Goal: Transaction & Acquisition: Subscribe to service/newsletter

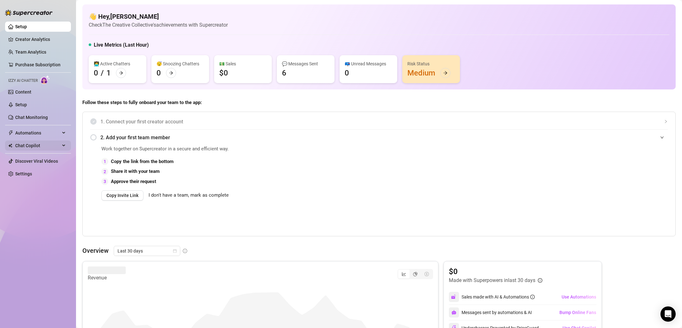
click at [43, 144] on span "Chat Copilot" at bounding box center [37, 145] width 45 height 10
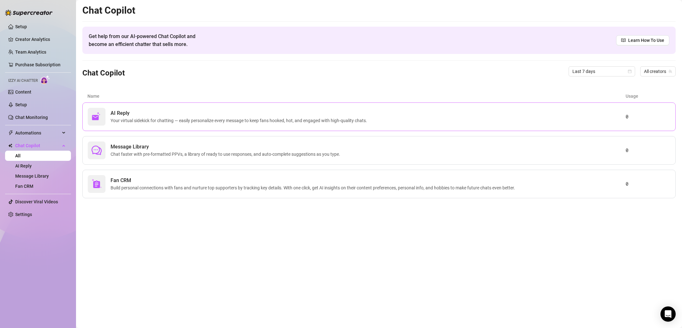
click at [133, 128] on div "AI Reply Your virtual sidekick for chatting — easily personalize every message …" at bounding box center [379, 116] width 594 height 29
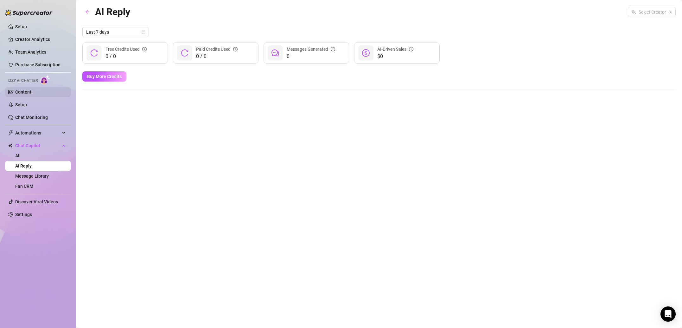
click at [25, 89] on link "Content" at bounding box center [23, 91] width 16 height 5
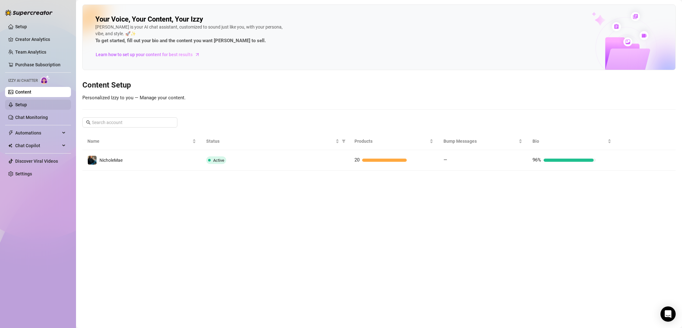
click at [27, 107] on link "Setup" at bounding box center [21, 104] width 12 height 5
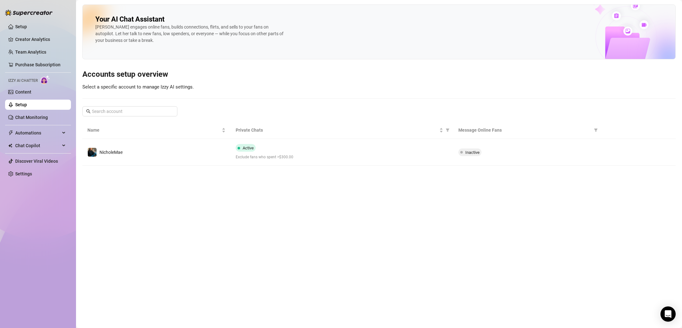
click at [120, 146] on td "NicholeMae" at bounding box center [156, 152] width 148 height 27
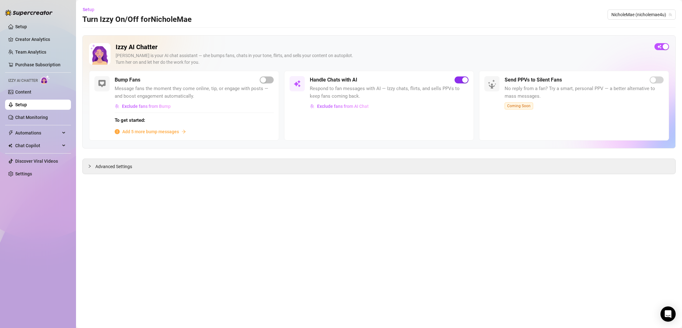
click at [462, 80] on button "button" at bounding box center [462, 79] width 14 height 7
click at [354, 105] on span "Exclude fans from AI Chat" at bounding box center [343, 106] width 52 height 5
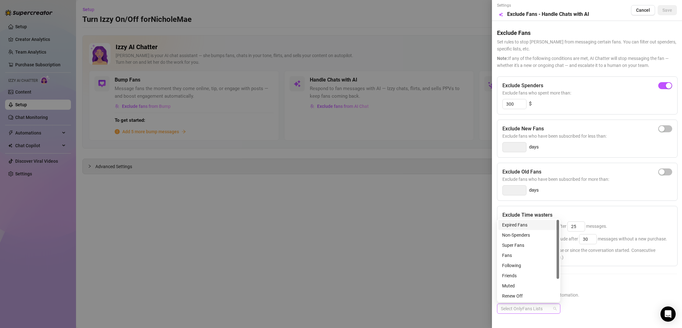
click at [554, 310] on div "Select OnlyFans Lists" at bounding box center [528, 308] width 63 height 10
click at [585, 283] on h5 "Exclude Fans Lists" at bounding box center [587, 285] width 180 height 9
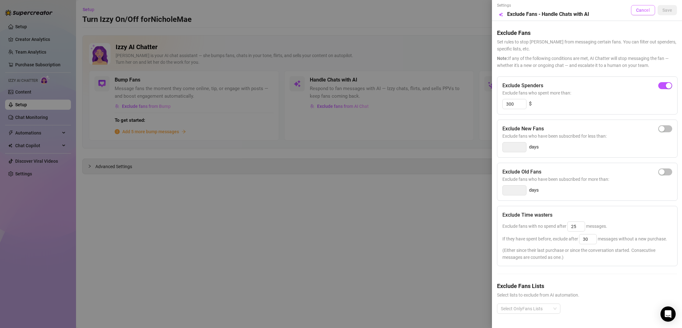
click at [642, 9] on span "Cancel" at bounding box center [643, 10] width 14 height 5
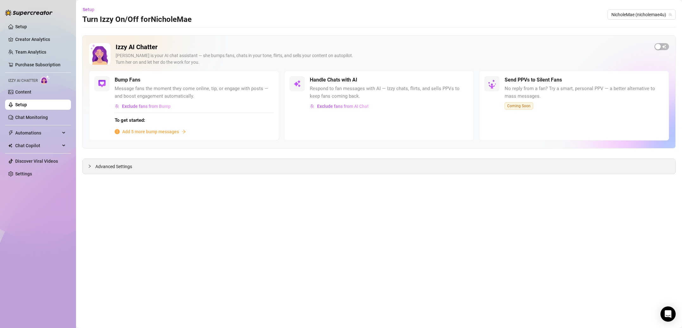
click at [107, 167] on span "Advanced Settings" at bounding box center [113, 166] width 37 height 7
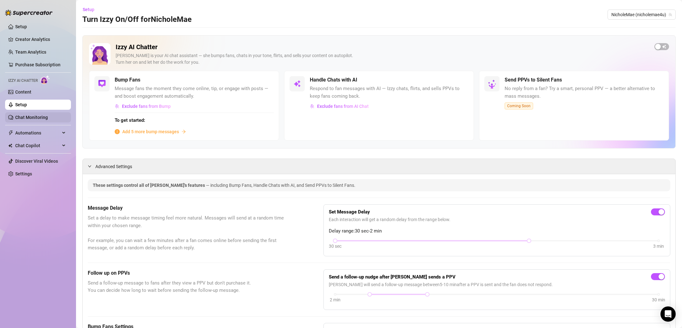
click at [48, 120] on link "Chat Monitoring" at bounding box center [31, 117] width 33 height 5
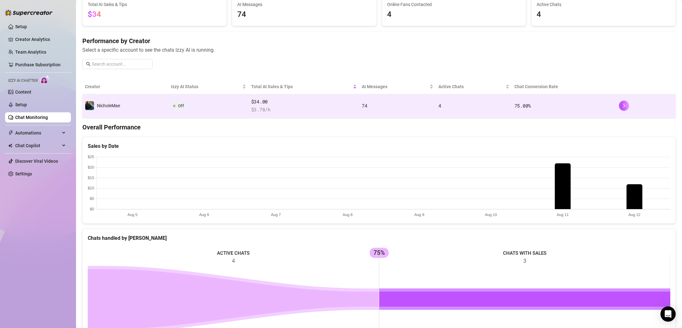
click at [178, 159] on div at bounding box center [379, 187] width 593 height 74
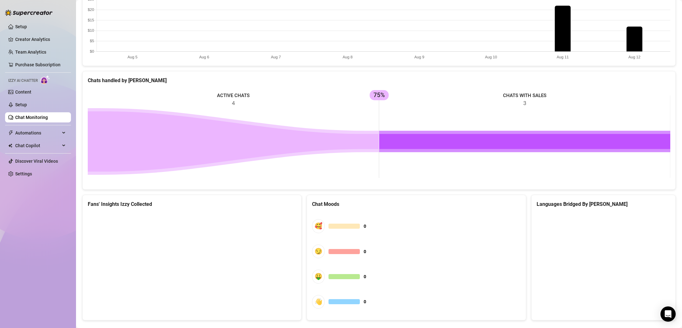
scroll to position [216, 0]
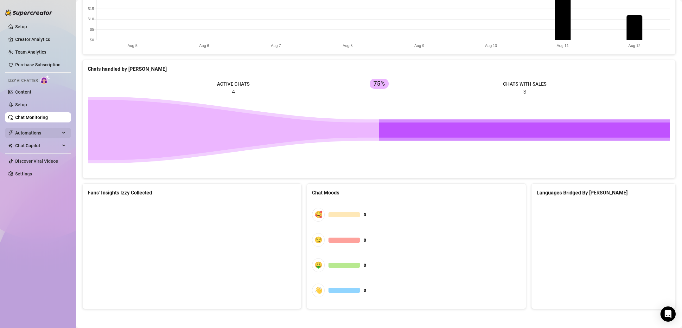
click at [62, 130] on div "Automations" at bounding box center [38, 133] width 66 height 10
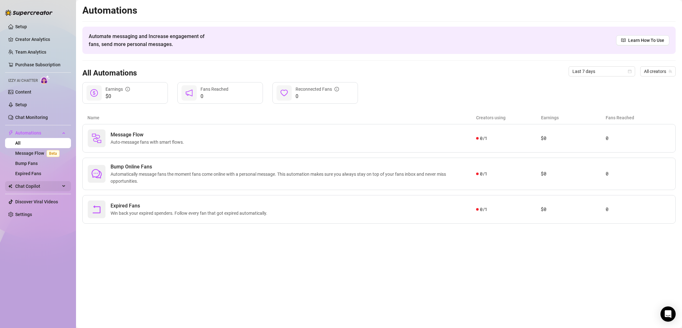
click at [47, 184] on span "Chat Copilot" at bounding box center [37, 186] width 45 height 10
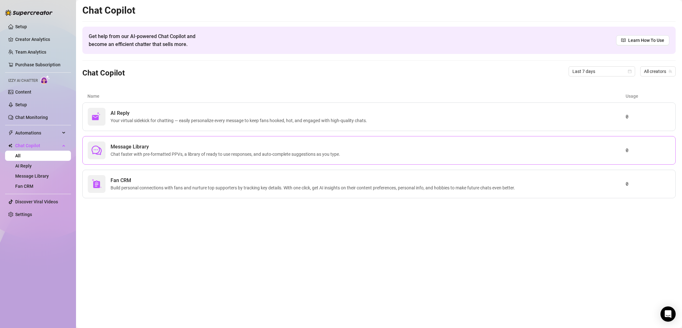
click at [237, 147] on span "Message Library" at bounding box center [227, 147] width 232 height 8
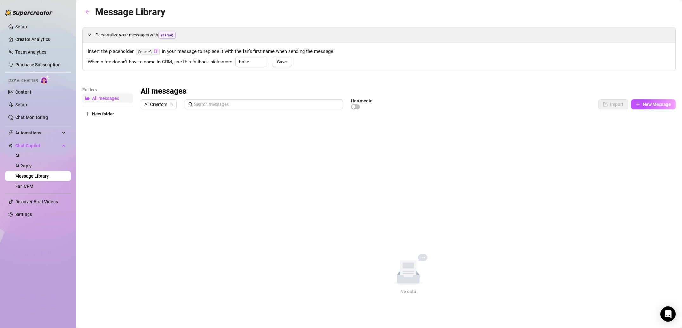
click at [108, 99] on span "All messages" at bounding box center [105, 98] width 27 height 5
click at [656, 108] on button "New Message" at bounding box center [653, 104] width 45 height 10
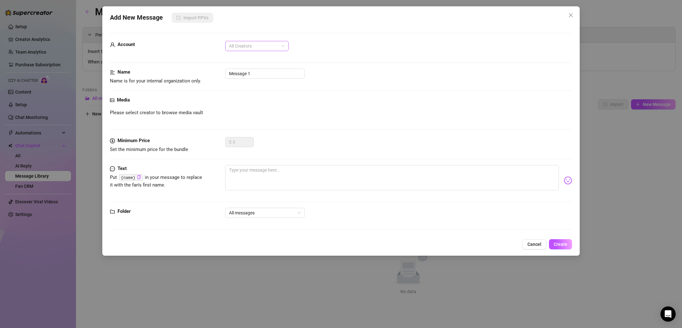
click at [268, 48] on span "All Creators" at bounding box center [257, 46] width 56 height 10
click at [272, 72] on input "Message 1" at bounding box center [265, 73] width 80 height 10
click at [573, 15] on icon "close" at bounding box center [571, 15] width 5 height 5
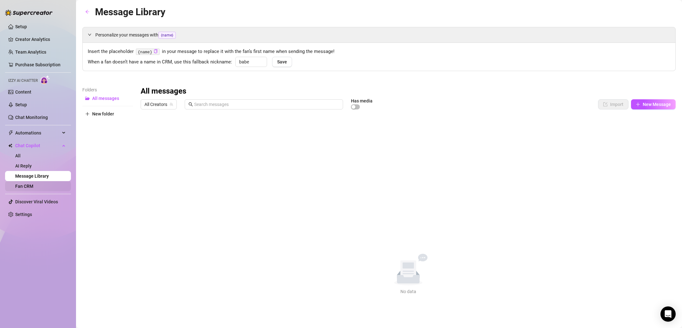
click at [33, 187] on link "Fan CRM" at bounding box center [24, 186] width 18 height 5
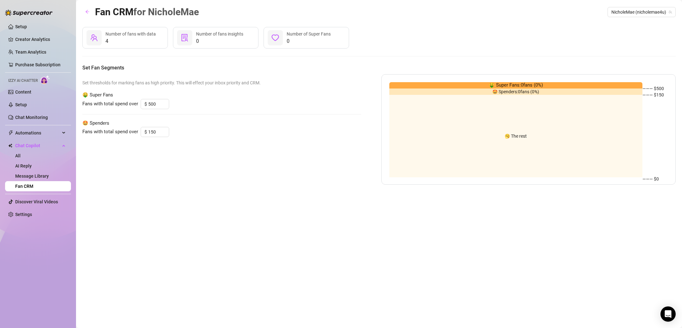
click at [136, 38] on span "4" at bounding box center [131, 41] width 50 height 8
click at [107, 35] on span "Number of fans with data" at bounding box center [131, 33] width 50 height 5
click at [109, 42] on span "4" at bounding box center [131, 41] width 50 height 8
click at [633, 10] on span "NicholeMae (nicholemae4u)" at bounding box center [642, 12] width 61 height 10
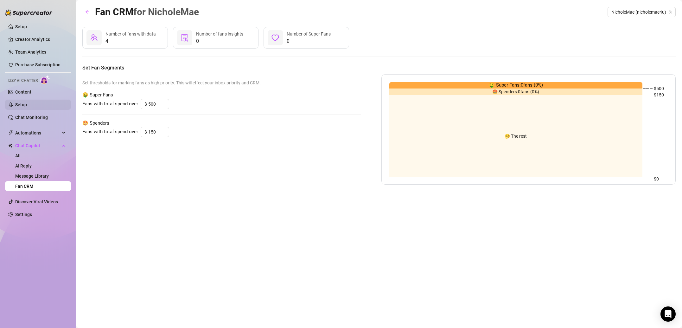
click at [27, 106] on link "Setup" at bounding box center [21, 104] width 12 height 5
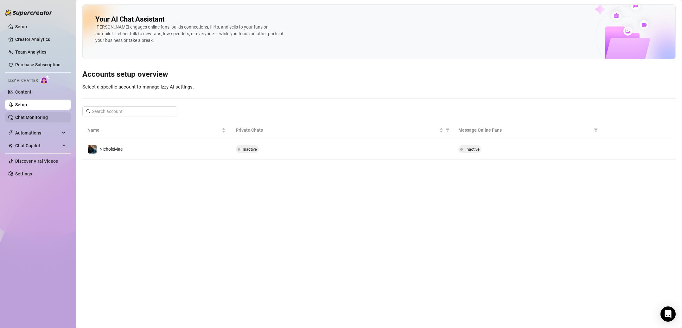
click at [36, 117] on link "Chat Monitoring" at bounding box center [31, 117] width 33 height 5
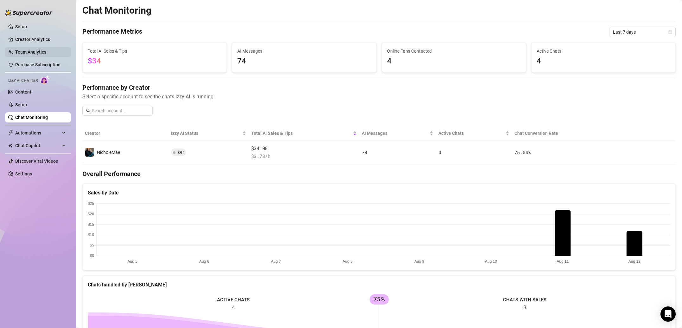
click at [36, 54] on link "Team Analytics" at bounding box center [30, 51] width 31 height 5
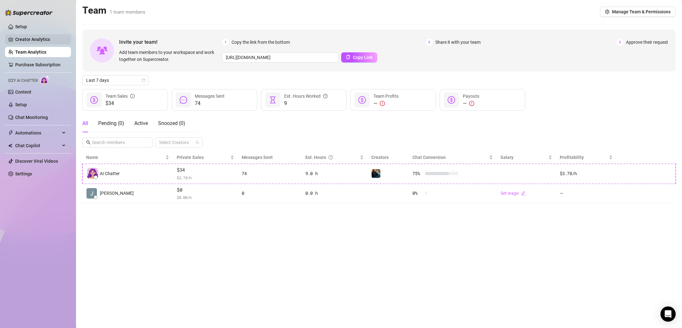
click at [37, 39] on link "Creator Analytics" at bounding box center [40, 39] width 51 height 10
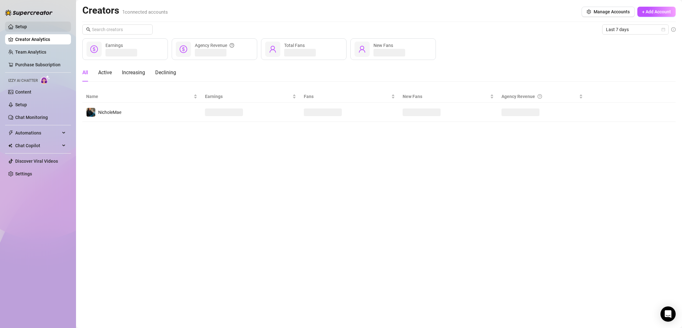
click at [27, 27] on link "Setup" at bounding box center [21, 26] width 12 height 5
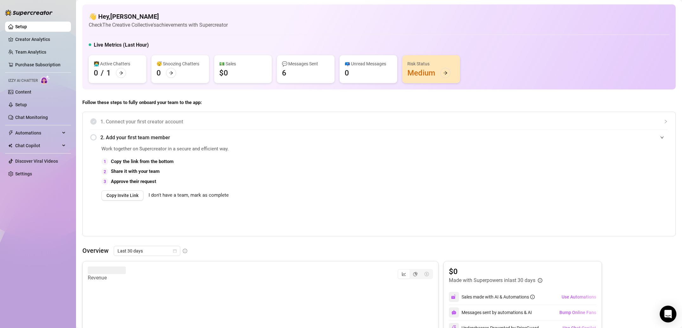
click at [673, 308] on div "Open Intercom Messenger" at bounding box center [668, 314] width 17 height 17
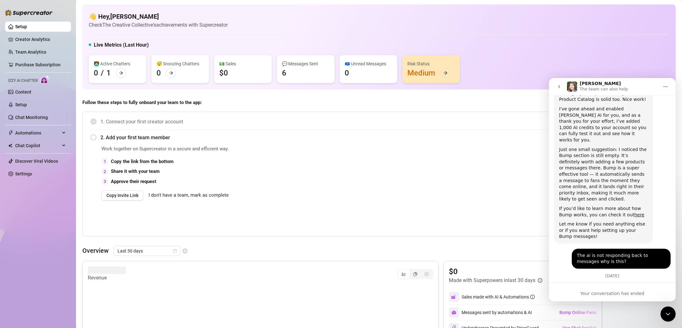
scroll to position [624, 0]
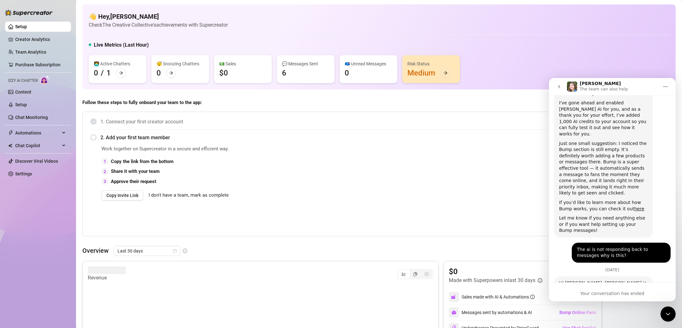
click at [607, 299] on img "Ella says…" at bounding box center [601, 310] width 85 height 23
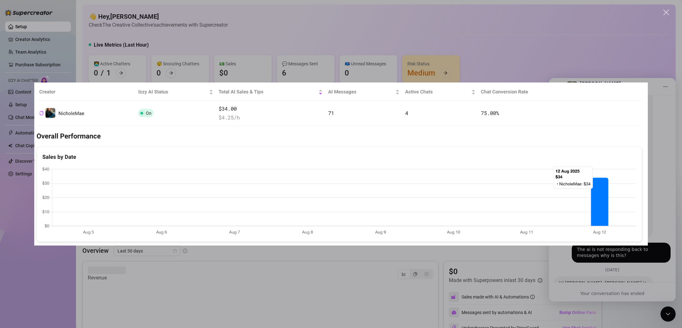
scroll to position [0, 0]
click at [630, 53] on div "Intercom messenger" at bounding box center [341, 164] width 682 height 328
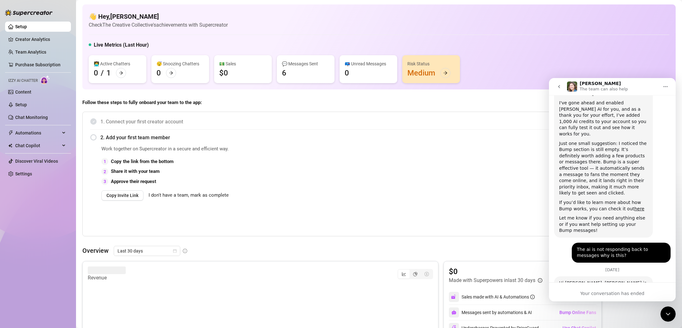
click at [561, 87] on icon "go back" at bounding box center [559, 86] width 5 height 5
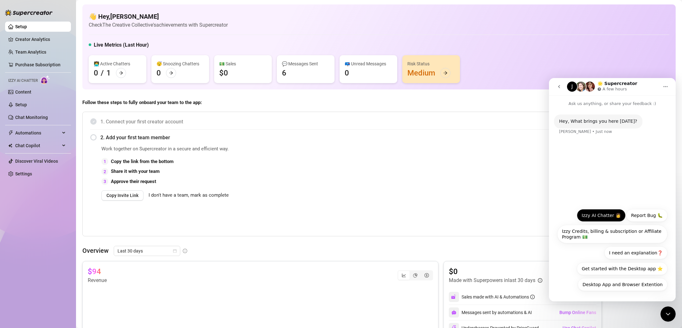
click at [602, 216] on button "Izzy AI Chatter 👩" at bounding box center [601, 215] width 49 height 13
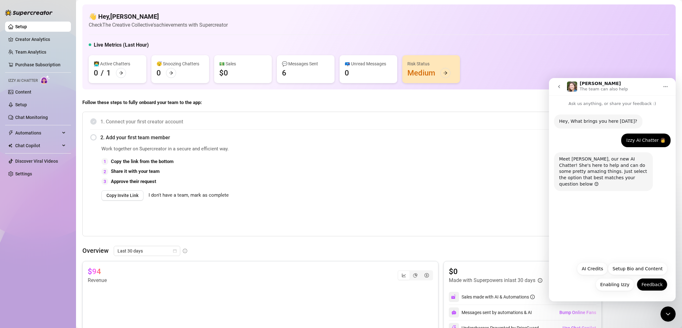
click at [666, 285] on button "Feedback" at bounding box center [652, 284] width 31 height 13
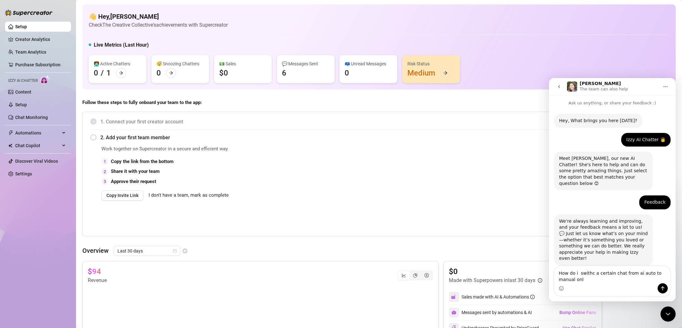
type textarea "How do i swithc a certain chat from ai auto to manual only"
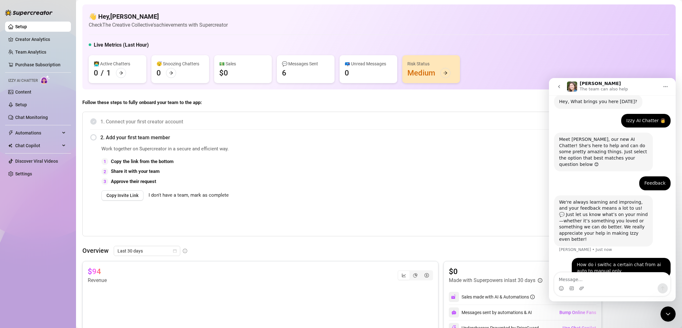
click at [349, 145] on span "Work together on Supercreator in a secure and efficient way." at bounding box center [313, 149] width 424 height 8
click at [59, 148] on span "Chat Copilot" at bounding box center [37, 145] width 45 height 10
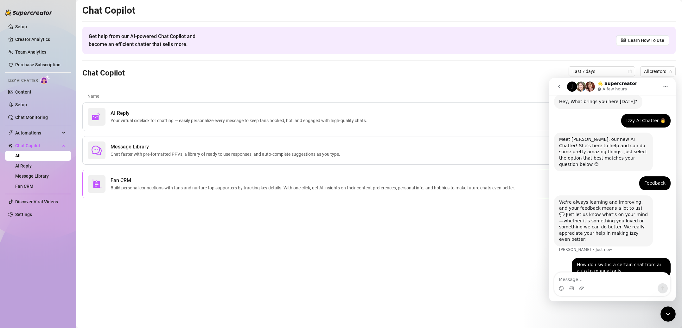
click at [162, 187] on span "Build personal connections with fans and nurture top supporters by tracking key…" at bounding box center [314, 187] width 407 height 7
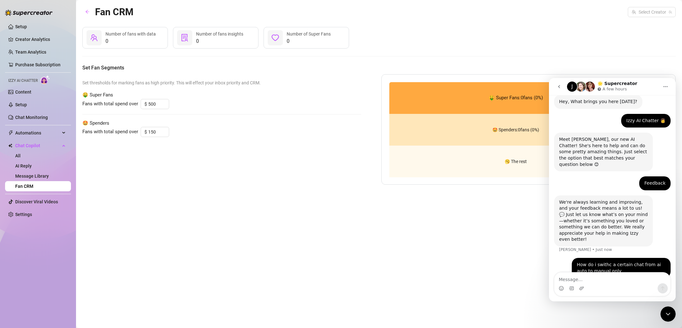
click at [209, 33] on span "Number of fans insights" at bounding box center [219, 33] width 47 height 5
click at [127, 30] on div "0 Number of fans with data" at bounding box center [125, 38] width 86 height 22
click at [671, 321] on div at bounding box center [668, 313] width 15 height 15
click at [674, 318] on div "Close Intercom Messenger" at bounding box center [668, 313] width 15 height 15
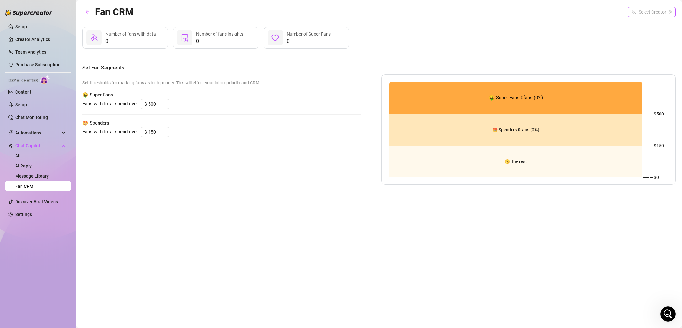
click at [648, 10] on input "search" at bounding box center [649, 12] width 35 height 10
click at [638, 26] on div "NicholeMae ( nicholemae4u )" at bounding box center [637, 25] width 67 height 8
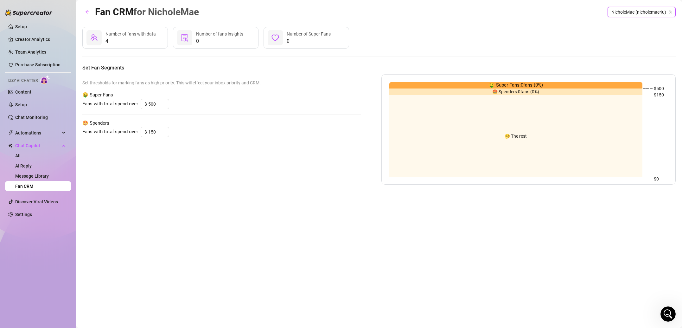
click at [119, 37] on div "Number of fans with data" at bounding box center [131, 33] width 50 height 7
click at [42, 115] on link "Chat Monitoring" at bounding box center [31, 117] width 33 height 5
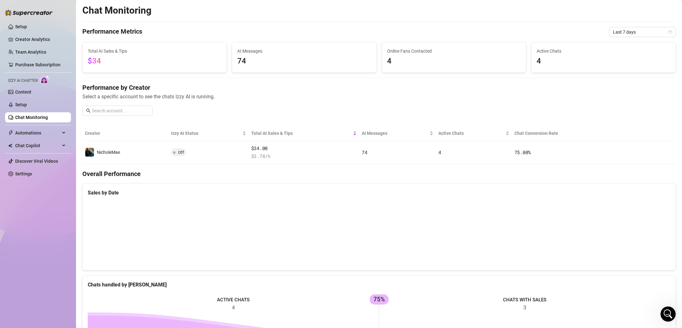
click at [495, 61] on span "4" at bounding box center [454, 61] width 134 height 12
click at [422, 64] on span "4" at bounding box center [454, 61] width 134 height 12
click at [27, 106] on link "Setup" at bounding box center [21, 104] width 12 height 5
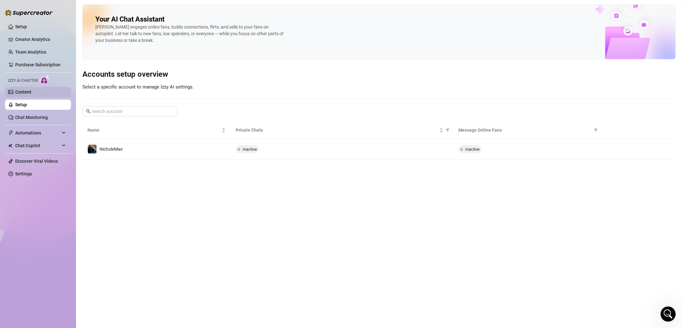
click at [31, 94] on link "Content" at bounding box center [23, 91] width 16 height 5
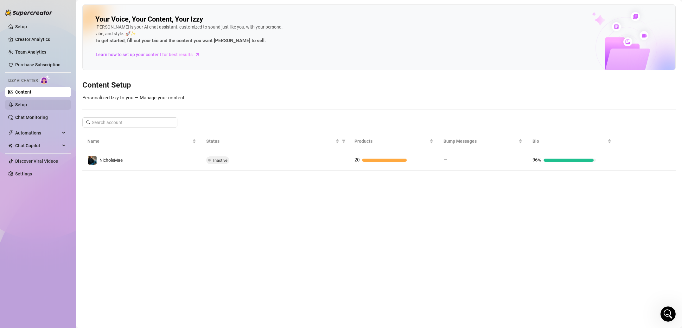
click at [27, 106] on link "Setup" at bounding box center [21, 104] width 12 height 5
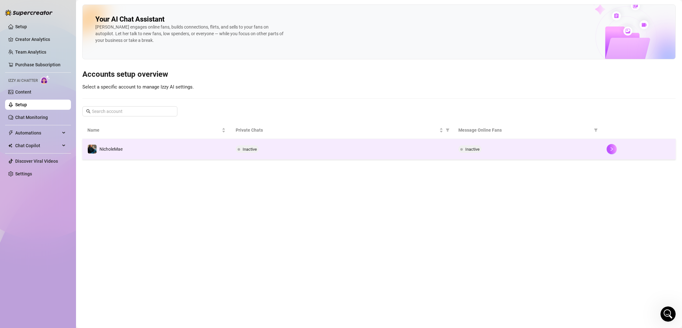
click at [144, 153] on td "NicholeMae" at bounding box center [156, 149] width 148 height 21
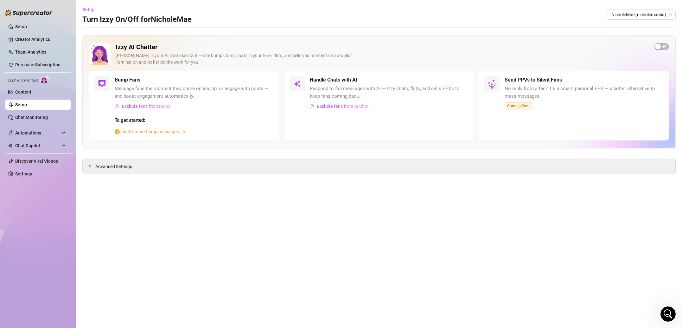
click at [341, 84] on div "Handle Chats with AI Respond to fan messages with AI — Izzy chats, flirts, and …" at bounding box center [389, 93] width 159 height 35
click at [50, 143] on span "Chat Copilot" at bounding box center [37, 145] width 45 height 10
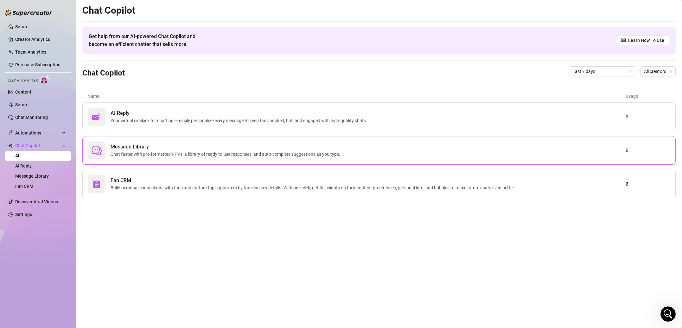
click at [143, 154] on span "Chat faster with pre-formatted PPVs, a library of ready to use responses, and a…" at bounding box center [227, 154] width 232 height 7
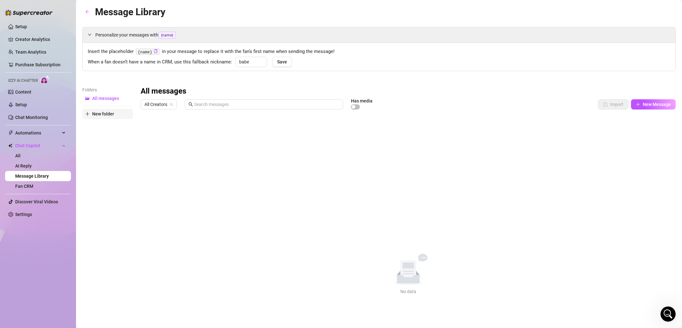
click at [102, 112] on span "New folder" at bounding box center [103, 113] width 22 height 5
click at [108, 98] on span "All messages" at bounding box center [105, 98] width 27 height 5
click at [280, 101] on input "text" at bounding box center [266, 104] width 145 height 7
click at [650, 106] on span "New Message" at bounding box center [657, 104] width 28 height 5
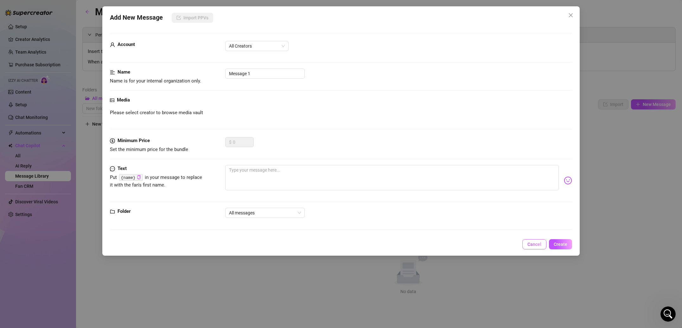
click at [528, 244] on span "Cancel" at bounding box center [535, 244] width 14 height 5
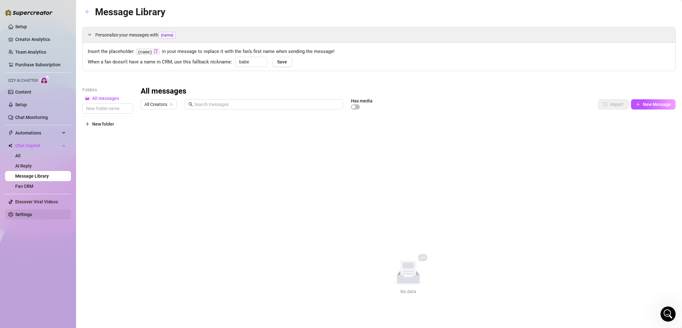
click at [27, 213] on link "Settings" at bounding box center [23, 214] width 17 height 5
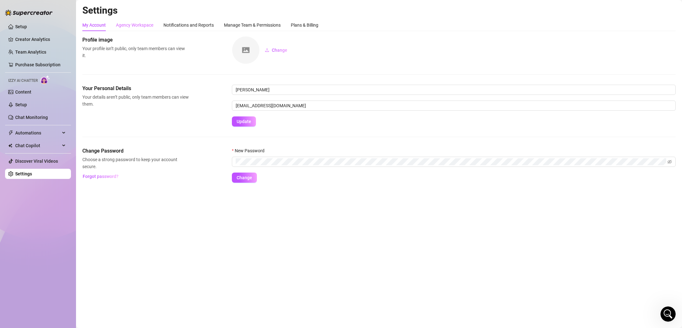
click at [137, 30] on div "Agency Workspace" at bounding box center [134, 25] width 37 height 12
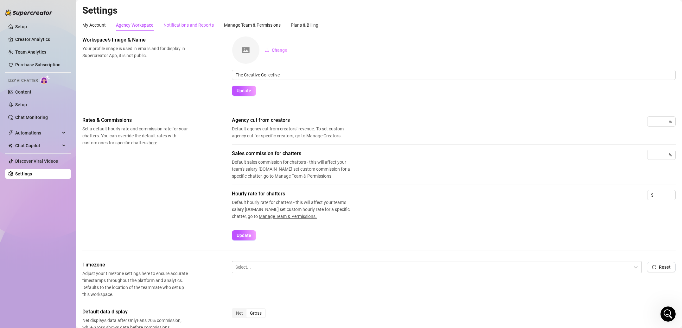
click at [193, 24] on div "Notifications and Reports" at bounding box center [189, 25] width 50 height 7
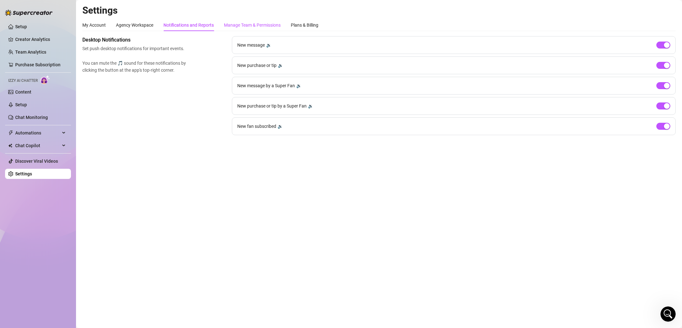
click at [239, 22] on div "Manage Team & Permissions" at bounding box center [252, 25] width 57 height 7
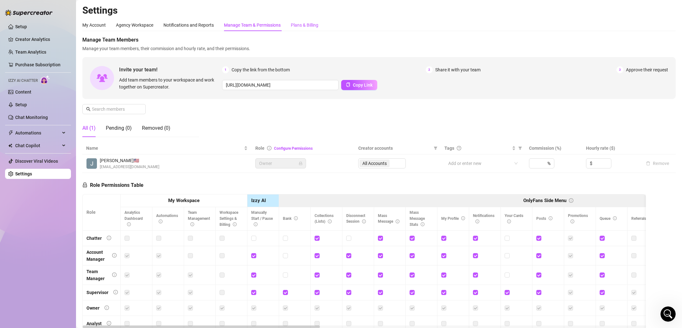
click at [309, 24] on div "Plans & Billing" at bounding box center [305, 25] width 28 height 7
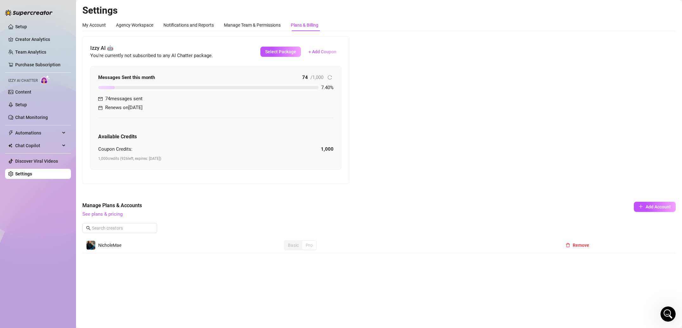
click at [668, 313] on icon "Open Intercom Messenger" at bounding box center [668, 314] width 10 height 10
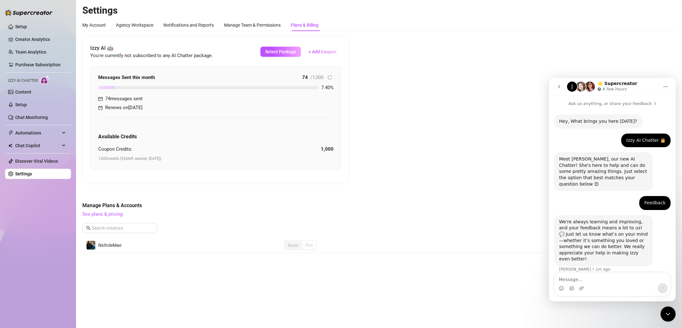
scroll to position [20, 0]
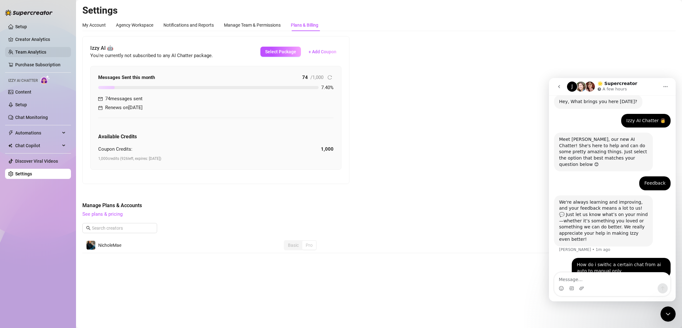
click at [35, 49] on link "Team Analytics" at bounding box center [30, 51] width 31 height 5
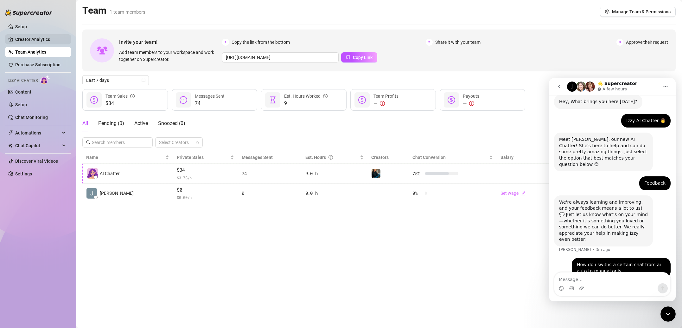
click at [35, 39] on link "Creator Analytics" at bounding box center [40, 39] width 51 height 10
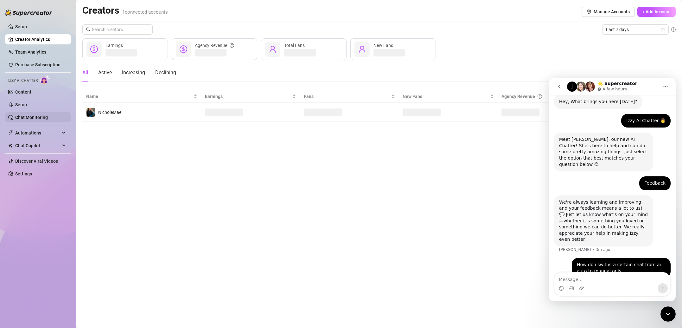
click at [39, 119] on link "Chat Monitoring" at bounding box center [31, 117] width 33 height 5
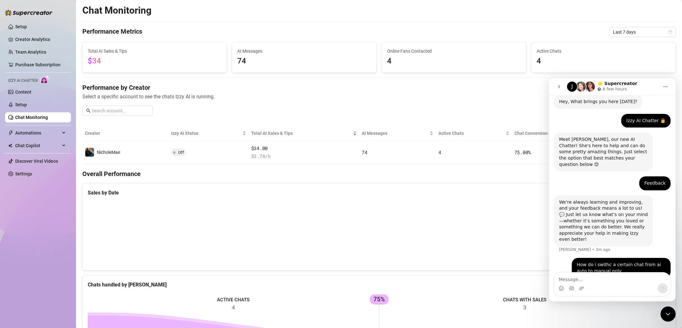
click at [668, 312] on icon "Close Intercom Messenger" at bounding box center [669, 314] width 8 height 8
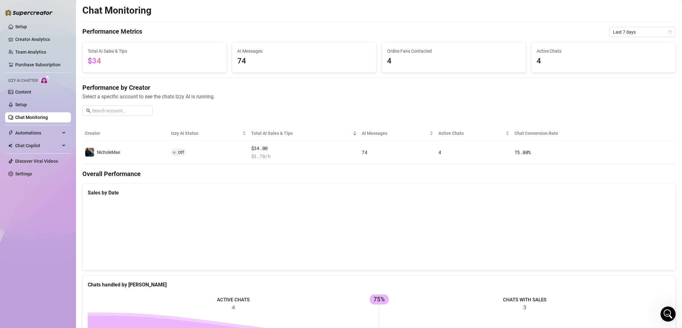
click at [538, 61] on span "4" at bounding box center [604, 61] width 134 height 12
click at [546, 48] on span "Active Chats" at bounding box center [604, 51] width 134 height 7
click at [382, 51] on div "Online Fans Contacted 4" at bounding box center [454, 57] width 144 height 30
click at [262, 67] on span "74" at bounding box center [304, 61] width 134 height 12
click at [107, 112] on input "text" at bounding box center [120, 110] width 57 height 7
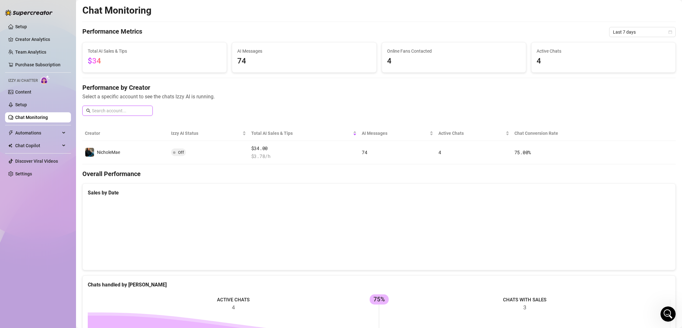
type input "j"
click at [43, 134] on span "Automations" at bounding box center [37, 133] width 45 height 10
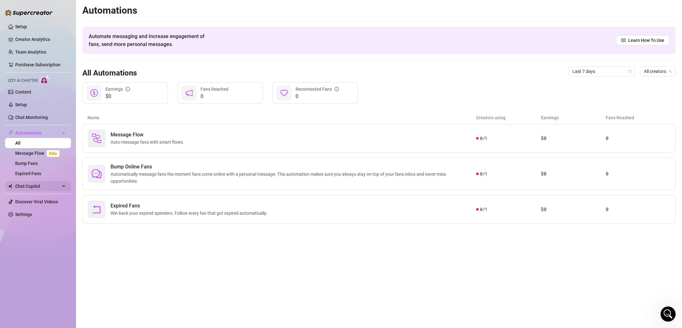
click at [44, 189] on span "Chat Copilot" at bounding box center [37, 186] width 45 height 10
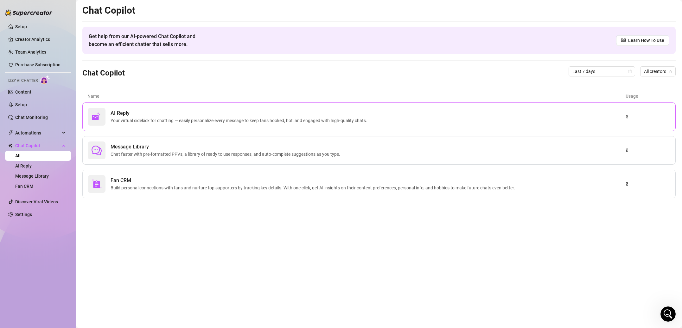
click at [172, 112] on span "AI Reply" at bounding box center [240, 113] width 259 height 8
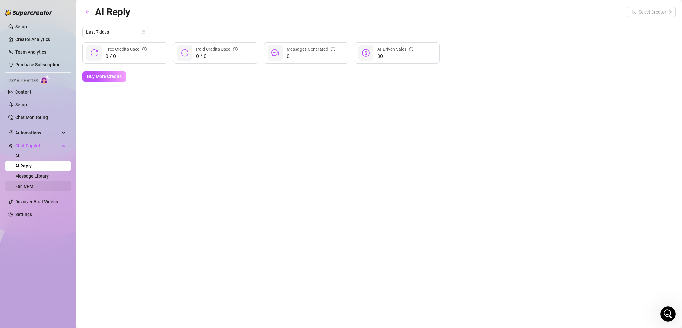
click at [33, 184] on link "Fan CRM" at bounding box center [24, 186] width 18 height 5
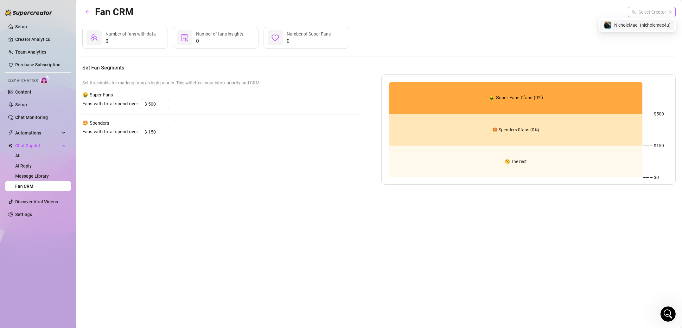
click at [643, 16] on div "Select Creator" at bounding box center [652, 12] width 48 height 10
click at [641, 26] on span "( nicholemae4u )" at bounding box center [655, 25] width 31 height 7
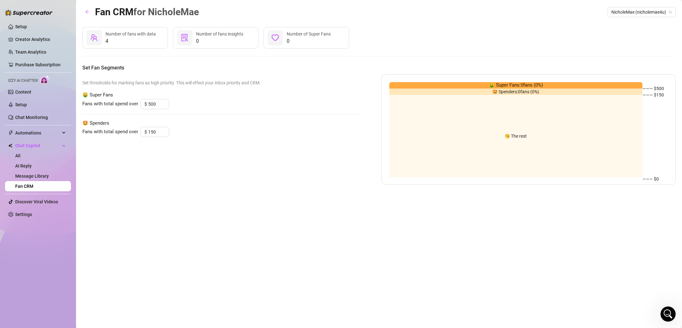
click at [668, 313] on icon "Open Intercom Messenger" at bounding box center [668, 314] width 10 height 10
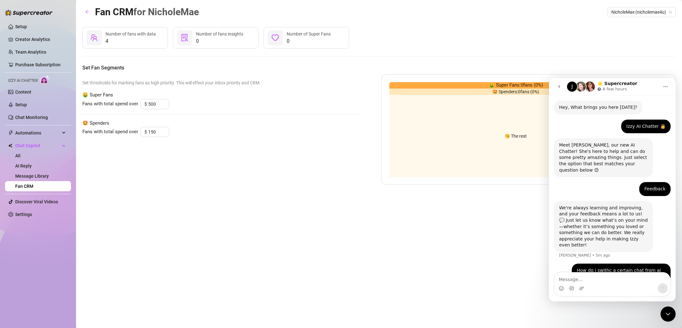
scroll to position [20, 0]
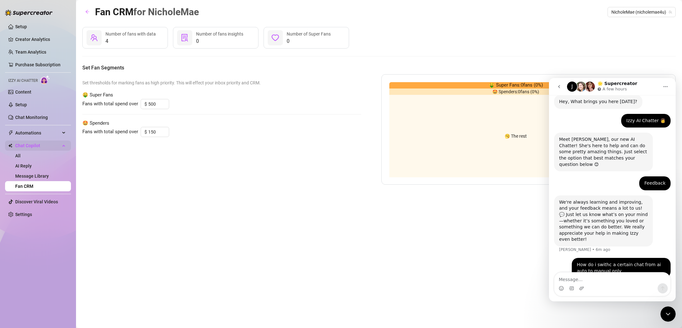
click at [64, 145] on div "Chat Copilot" at bounding box center [38, 145] width 66 height 10
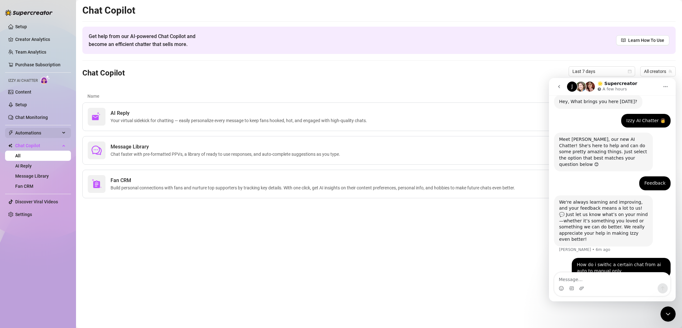
click at [58, 135] on span "Automations" at bounding box center [37, 133] width 45 height 10
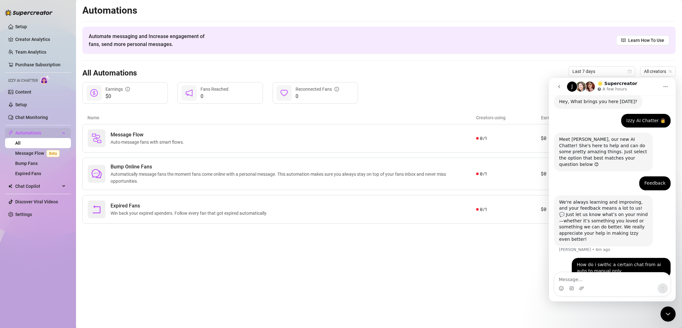
click at [60, 133] on div "Automations" at bounding box center [38, 133] width 66 height 10
click at [118, 62] on div "All Automations Last 7 days All creators" at bounding box center [379, 72] width 594 height 22
click at [32, 171] on link "Settings" at bounding box center [23, 173] width 17 height 5
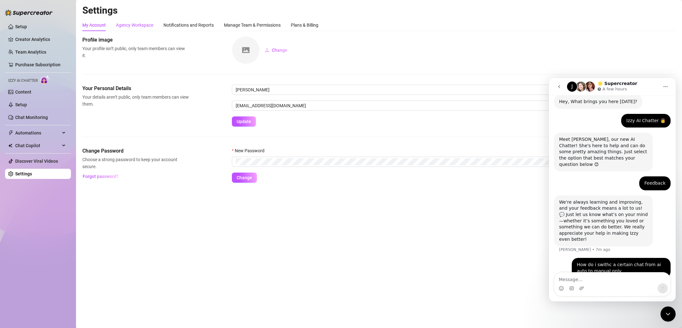
click at [146, 28] on div "Agency Workspace" at bounding box center [134, 25] width 37 height 7
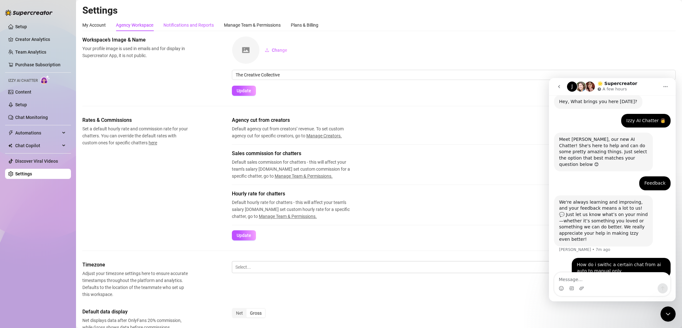
click at [179, 26] on div "Notifications and Reports" at bounding box center [189, 25] width 50 height 7
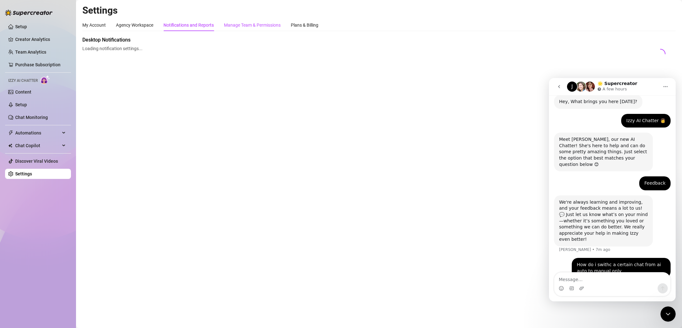
click at [246, 28] on div "Manage Team & Permissions" at bounding box center [252, 25] width 57 height 7
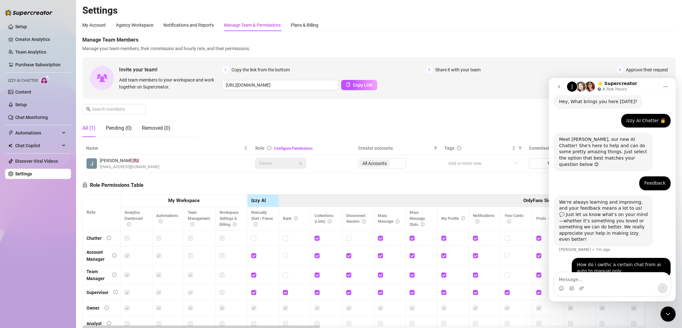
click at [667, 313] on icon "Close Intercom Messenger" at bounding box center [669, 314] width 8 height 8
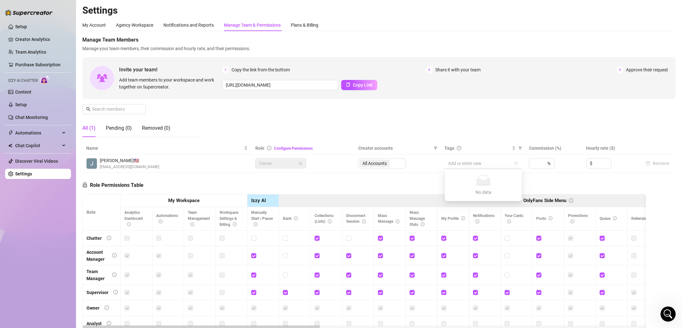
click at [479, 162] on div at bounding box center [480, 163] width 68 height 9
click at [479, 163] on div at bounding box center [480, 163] width 68 height 9
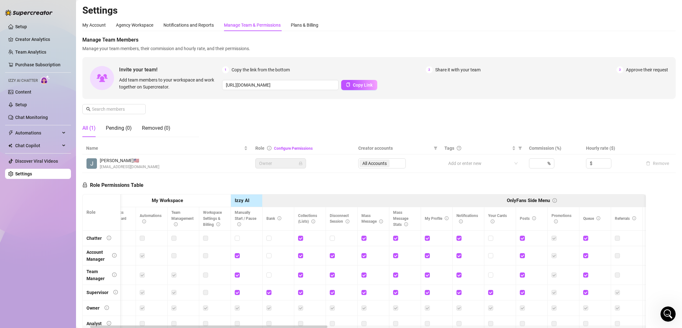
scroll to position [0, 19]
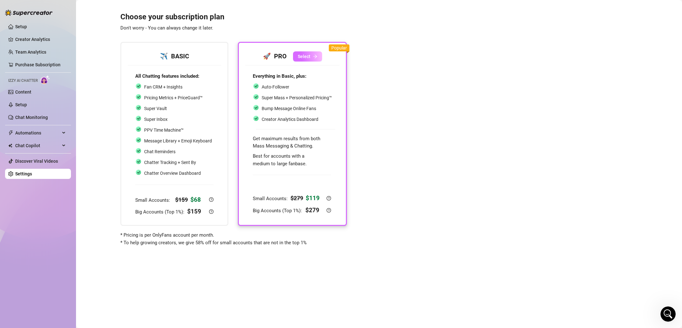
click at [302, 57] on span "Select" at bounding box center [304, 56] width 13 height 5
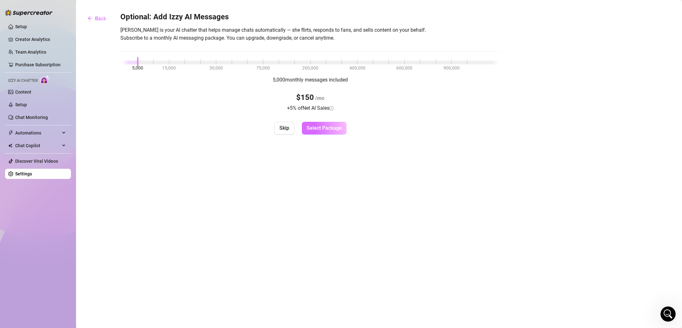
click at [321, 127] on span "Select Package" at bounding box center [324, 128] width 35 height 6
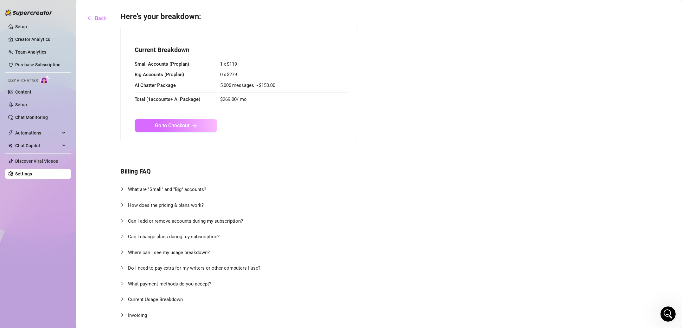
scroll to position [1, 0]
click at [193, 127] on button "Go to Checkout" at bounding box center [176, 125] width 82 height 13
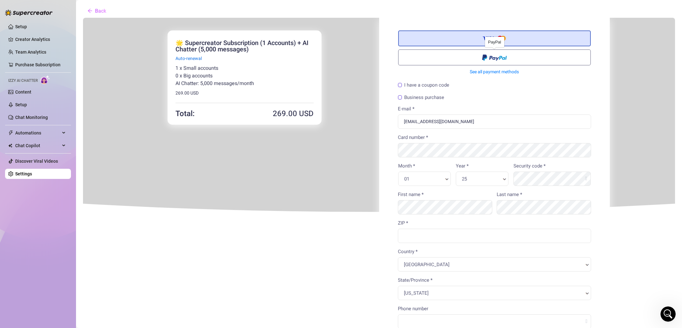
scroll to position [11, 0]
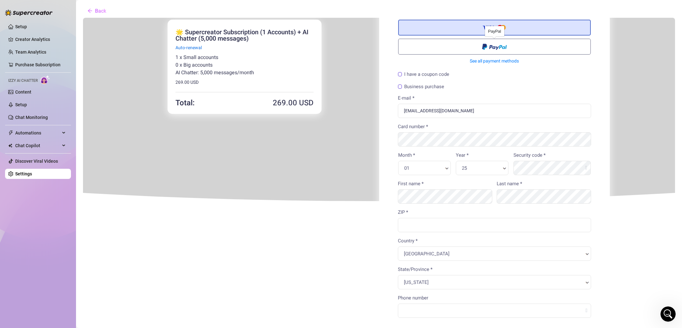
click at [470, 49] on label at bounding box center [494, 46] width 193 height 16
click at [82, 17] on input "radio" at bounding box center [82, 17] width 0 height 0
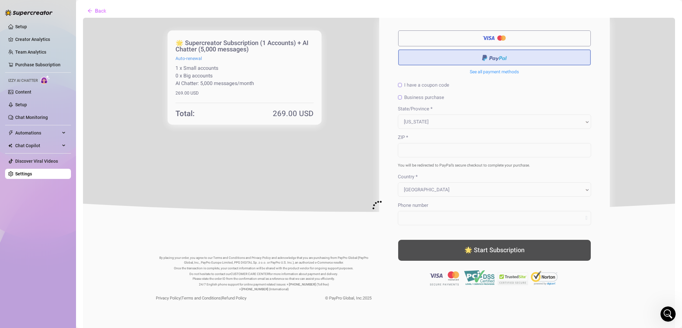
scroll to position [0, 0]
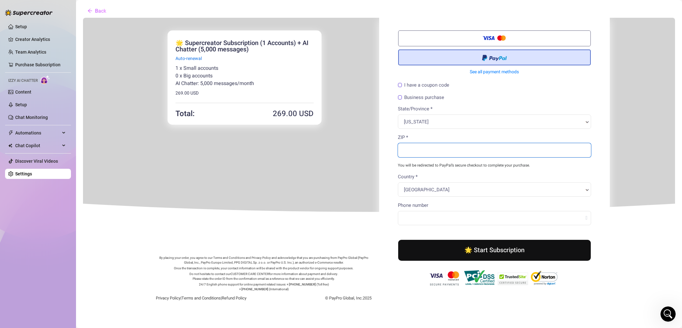
click at [448, 154] on input "ZIP *" at bounding box center [493, 149] width 193 height 14
type input "33160"
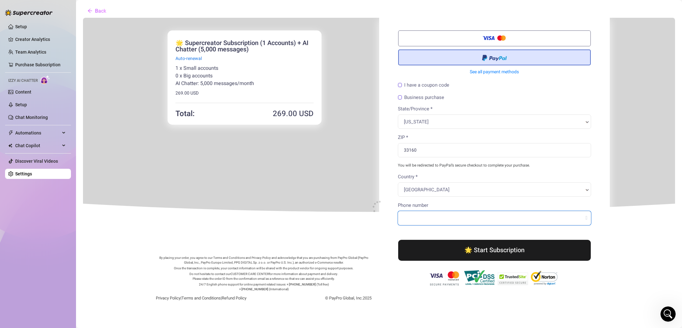
click at [460, 216] on body "You're buying × 269" at bounding box center [378, 163] width 592 height 293
click at [460, 216] on input "Phone number" at bounding box center [493, 217] width 193 height 14
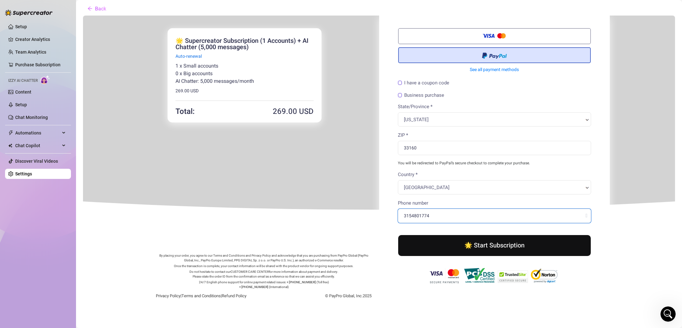
type input "3154801774"
click at [502, 253] on button "🌟 Start Subscription" at bounding box center [494, 244] width 193 height 21
